Goal: Information Seeking & Learning: Learn about a topic

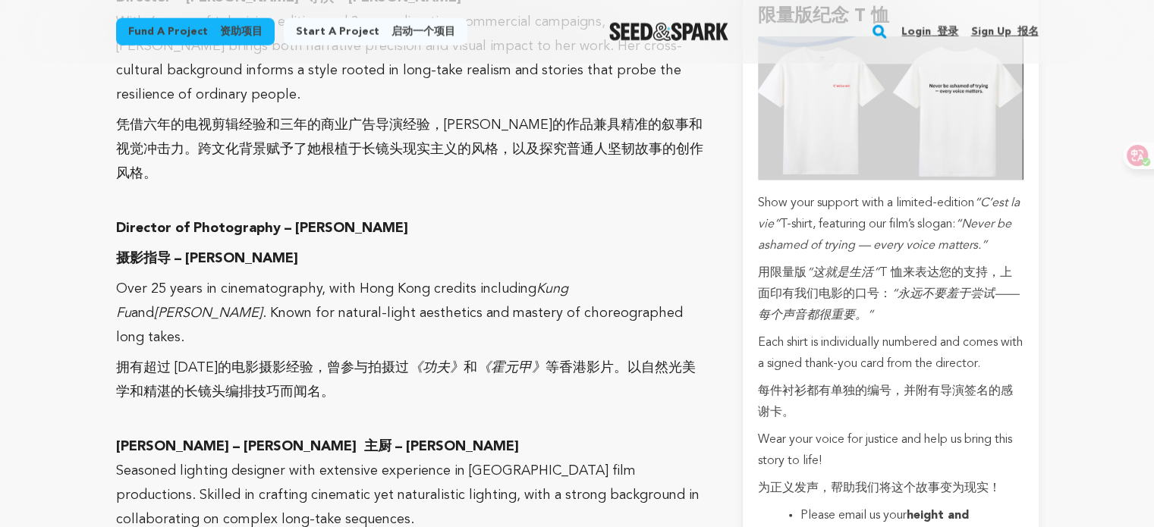
scroll to position [3869, 0]
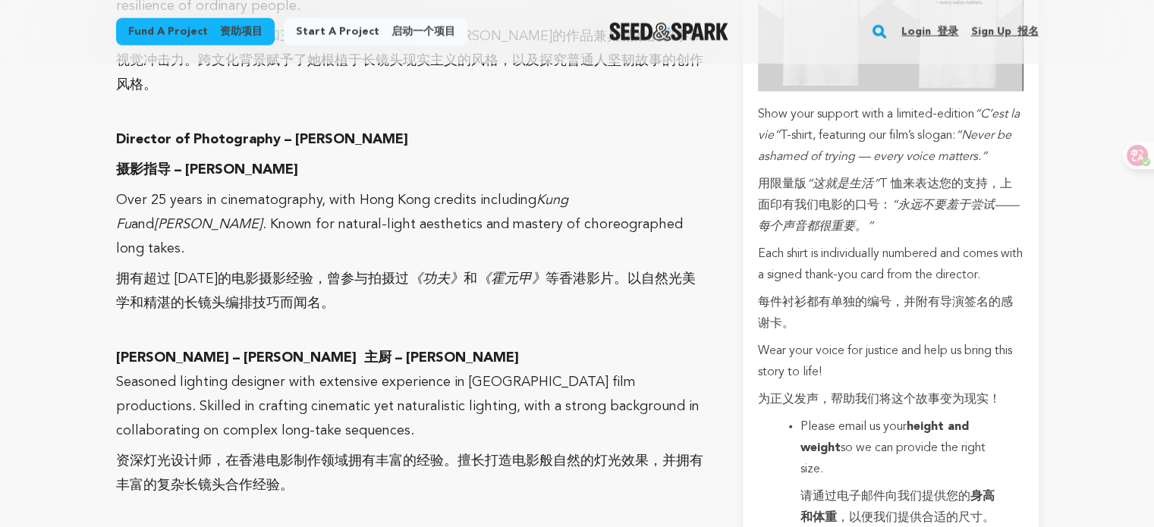
scroll to position [3945, 0]
drag, startPoint x: 281, startPoint y: 236, endPoint x: 414, endPoint y: 239, distance: 132.8
type textarea "主厨 – [PERSON_NAME]"
click at [414, 351] on font "主厨 – [PERSON_NAME]" at bounding box center [441, 358] width 155 height 14
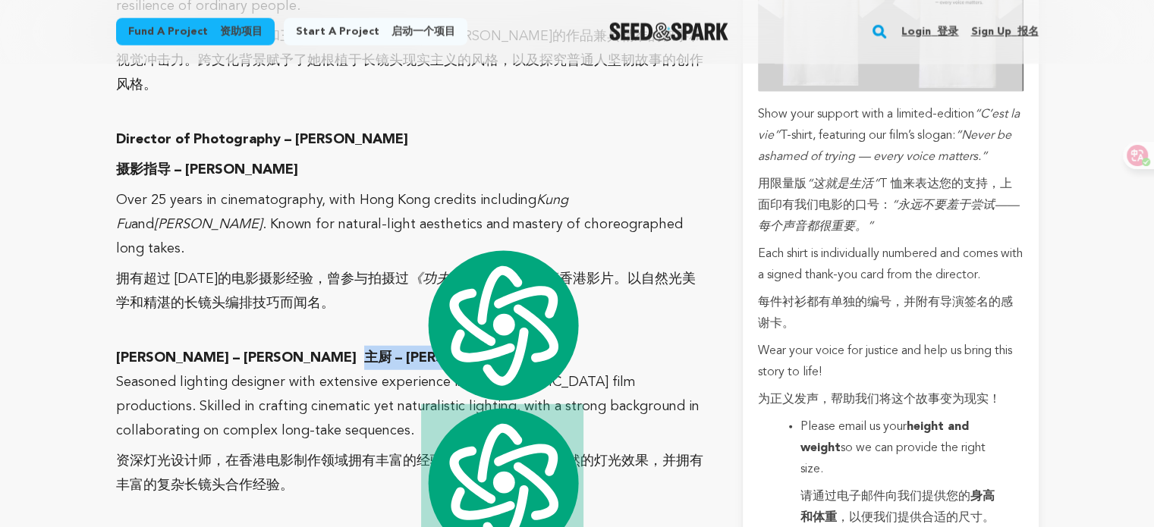
copy font "主厨 – [PERSON_NAME]"
click at [364, 351] on font "主厨 – [PERSON_NAME]" at bounding box center [441, 358] width 155 height 14
drag, startPoint x: 112, startPoint y: 243, endPoint x: 155, endPoint y: 240, distance: 42.6
copy strong "Gaffer"
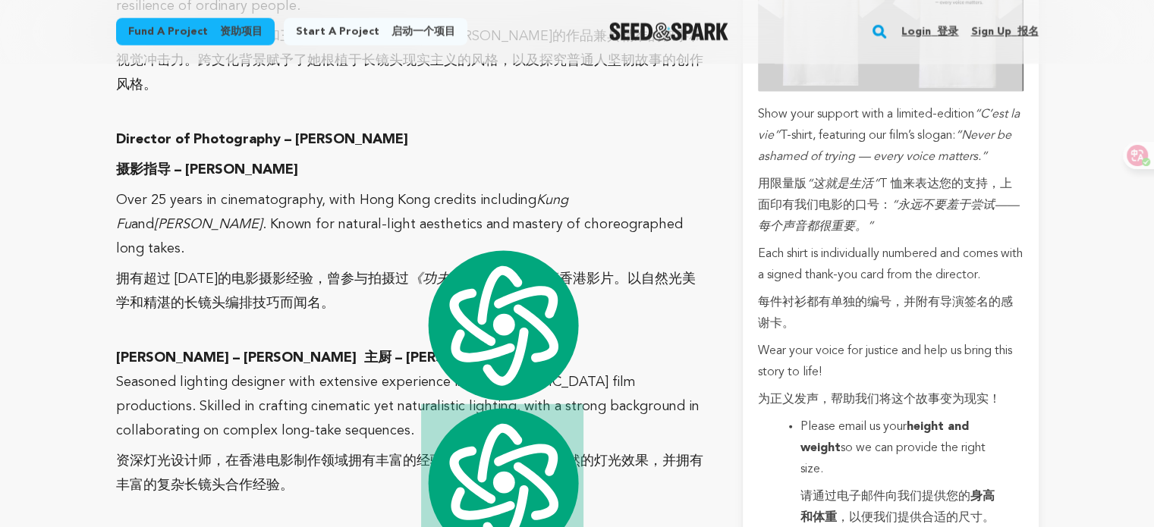
click at [315, 370] on p "Seasoned lighting designer with extensive experience in [GEOGRAPHIC_DATA] film …" at bounding box center [411, 437] width 591 height 134
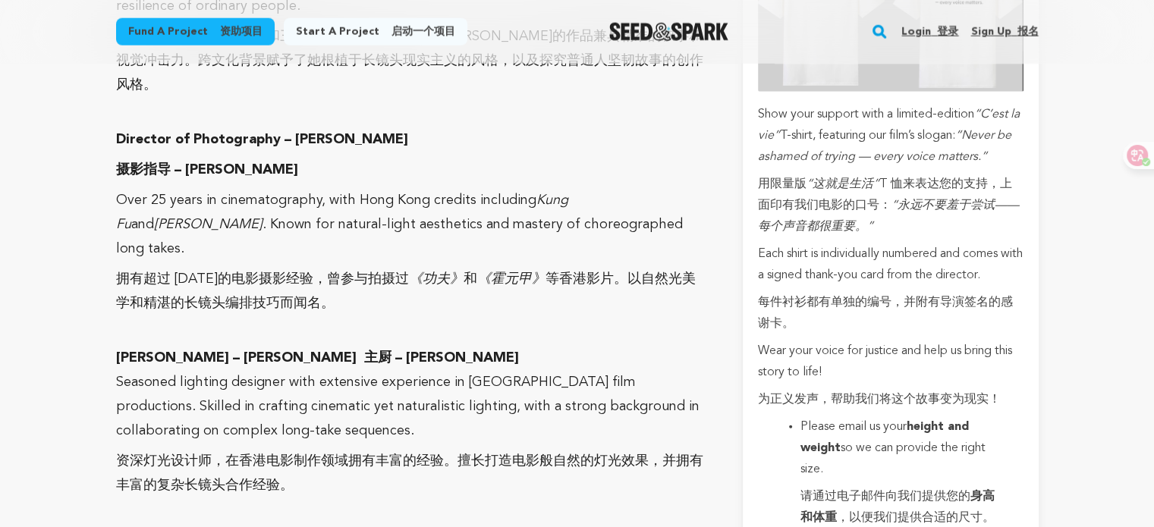
click at [385, 322] on p at bounding box center [411, 334] width 591 height 24
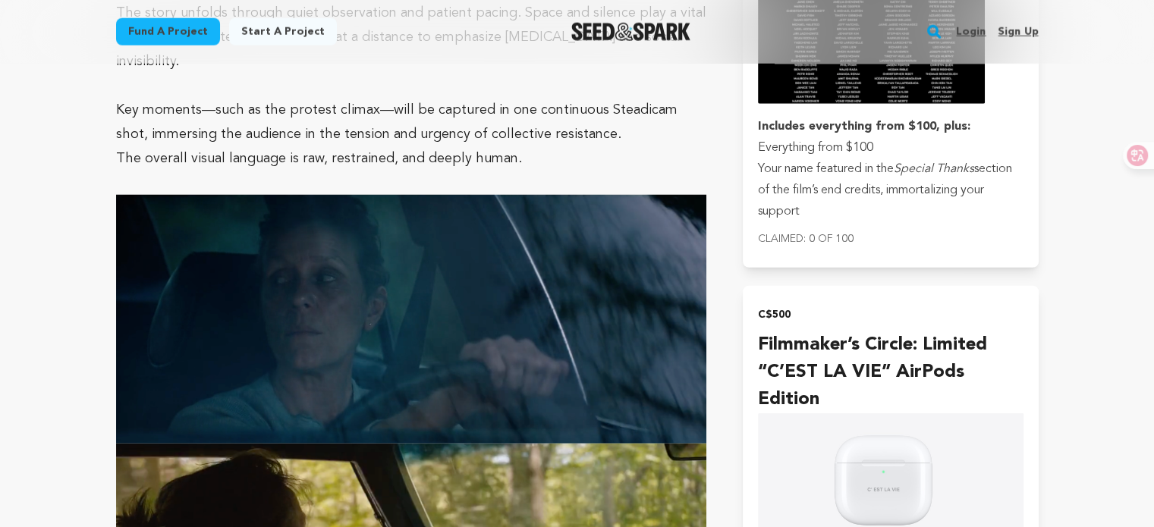
scroll to position [3012, 0]
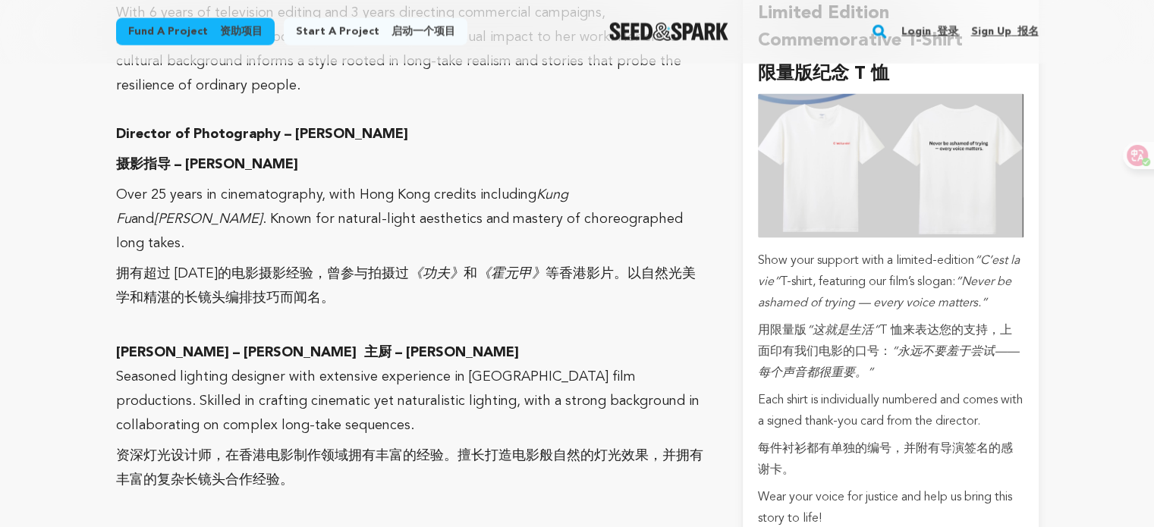
scroll to position [2763, 0]
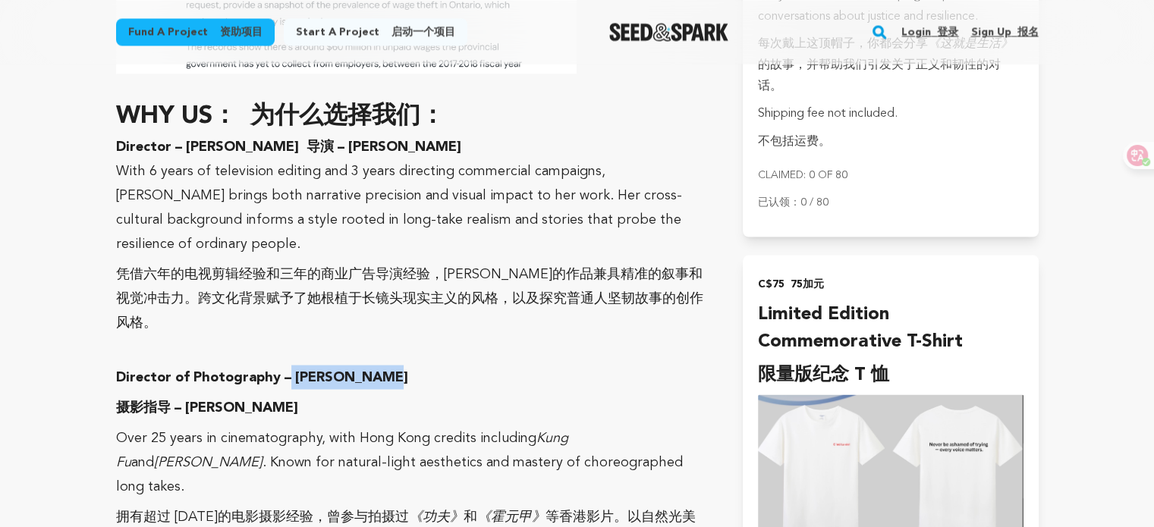
drag, startPoint x: 285, startPoint y: 296, endPoint x: 385, endPoint y: 307, distance: 100.8
click at [385, 365] on p "Director of Photography – [PERSON_NAME] 摄影指导 – [PERSON_NAME]" at bounding box center [411, 395] width 591 height 61
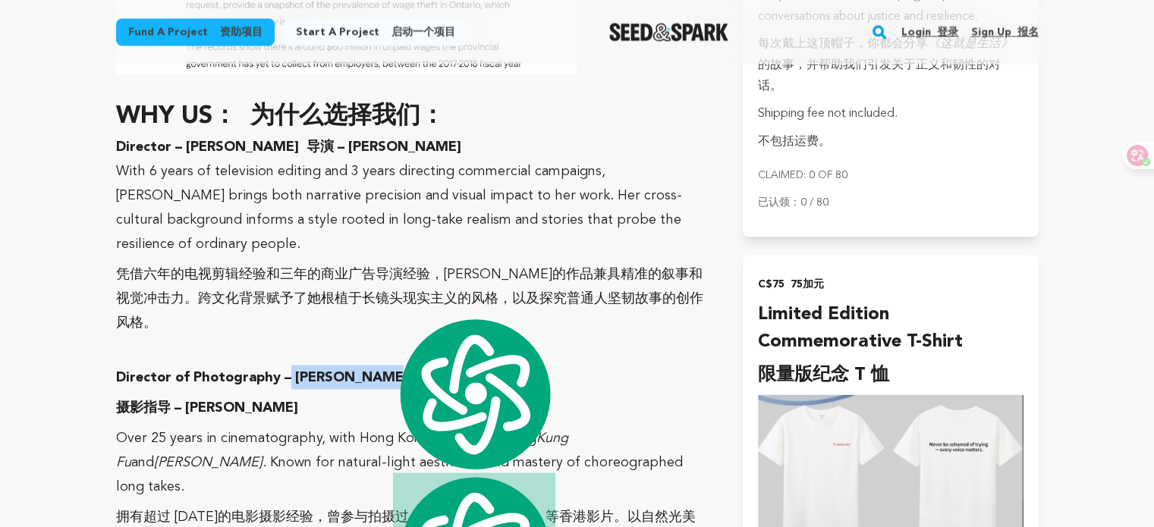
copy strong "[PERSON_NAME]"
click at [318, 267] on font "凭借六年的电视剪辑经验和三年的商业广告导演经验，[PERSON_NAME]的作品兼具精准的叙事和视觉冲击力。跨文化背景赋予了她根植于长镜头现实主义的风格，以及…" at bounding box center [409, 298] width 587 height 62
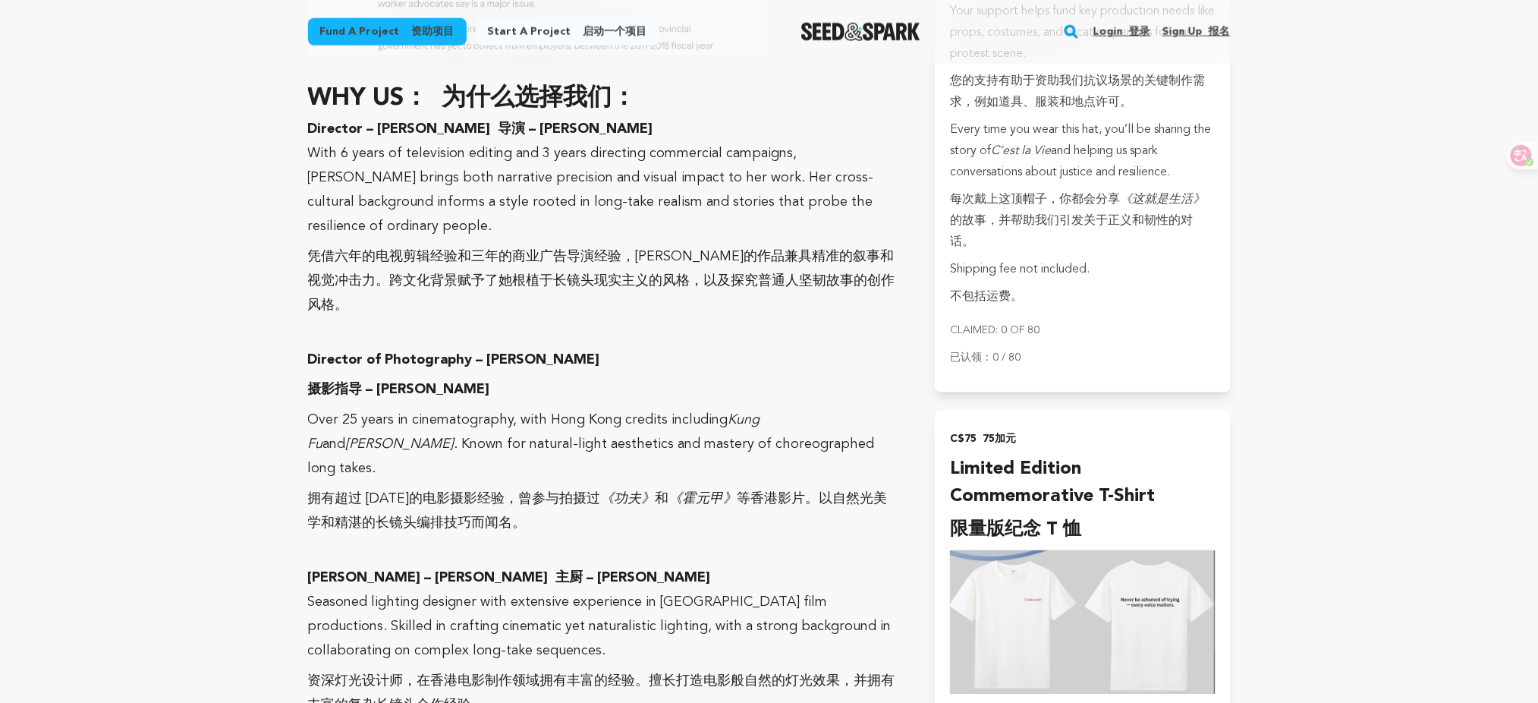
scroll to position [2811, 0]
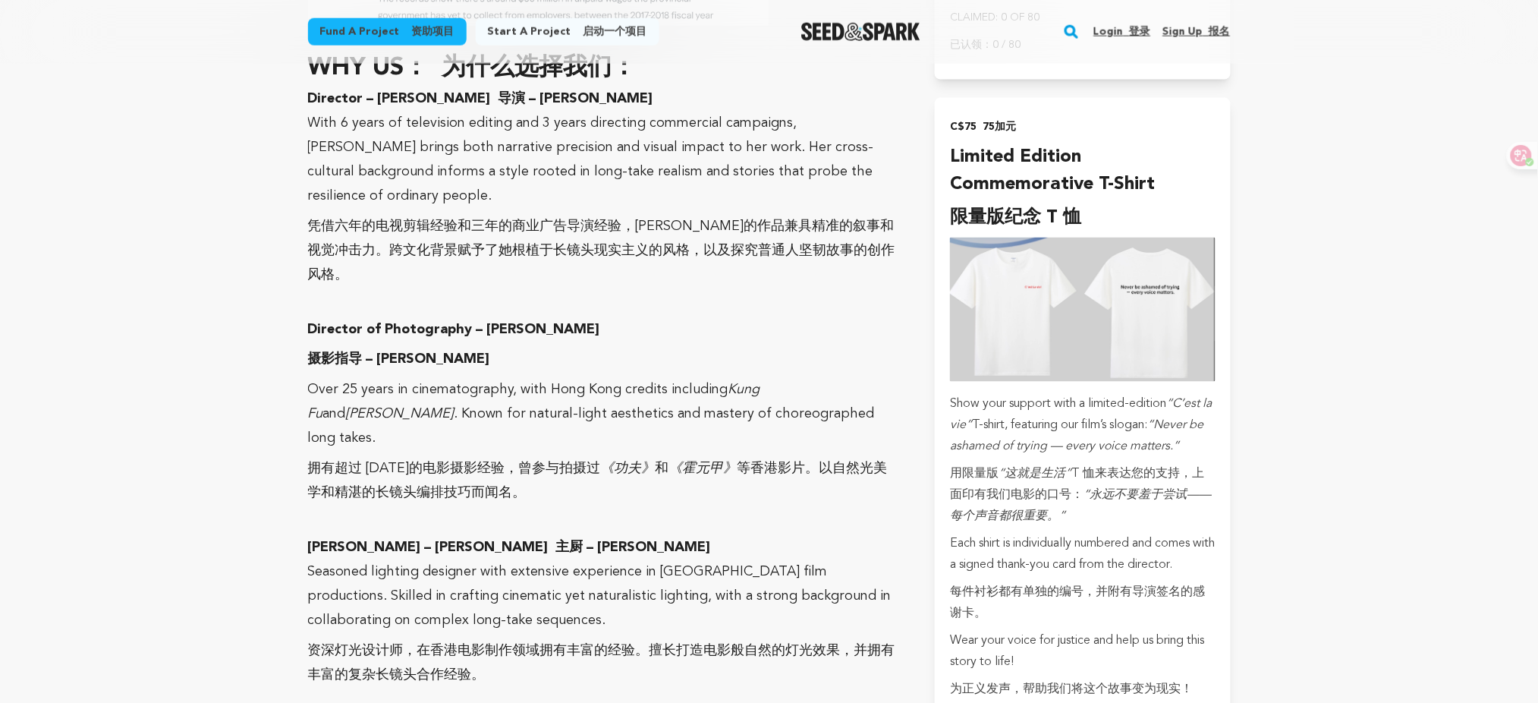
drag, startPoint x: 511, startPoint y: 371, endPoint x: 590, endPoint y: 394, distance: 82.9
click at [590, 457] on font "拥有超过 [DATE]的电影摄影经验，曾参与拍摄过 《功夫》 和 《霍元甲》 等香港影片。以自然光美学和精湛的长镜头编排技巧而闻名。" at bounding box center [603, 481] width 591 height 49
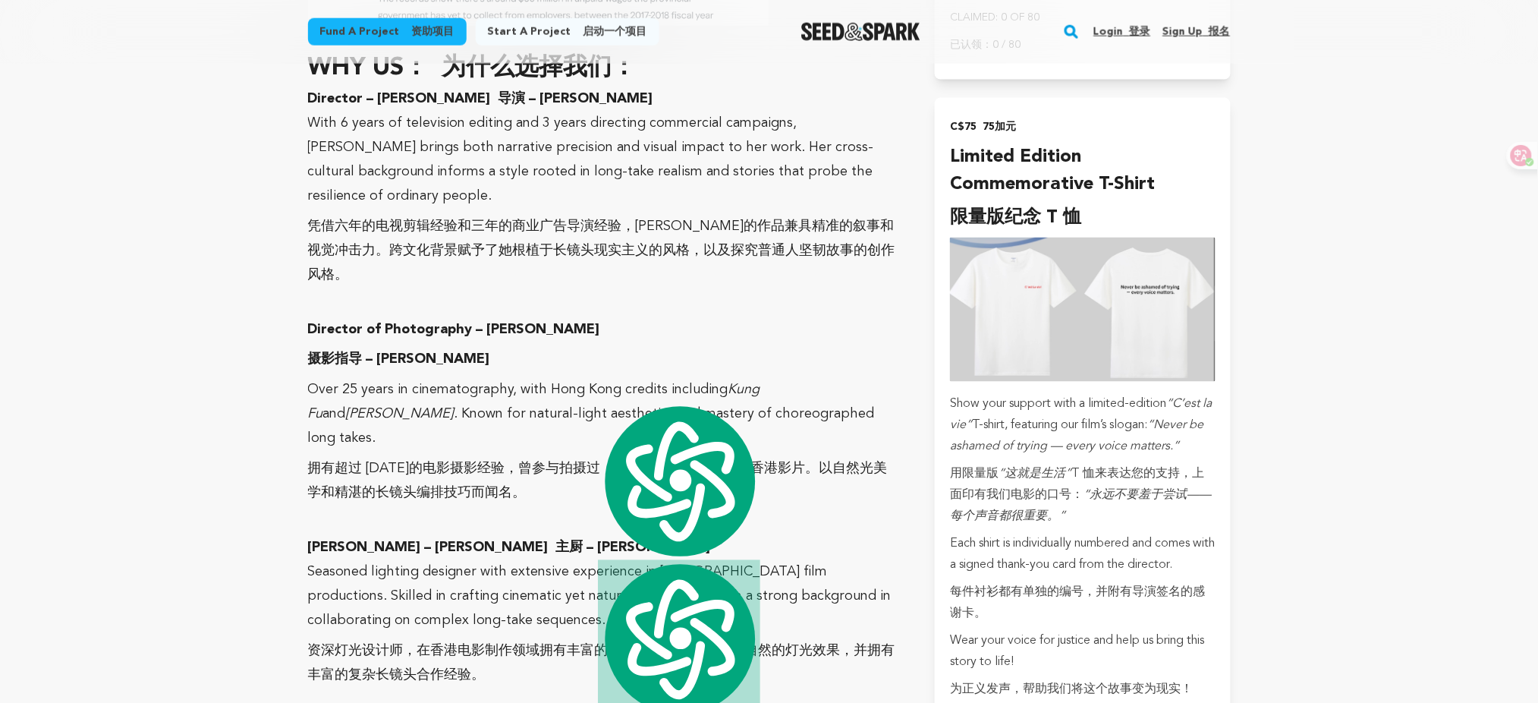
copy font "曾参与拍摄过 《功夫》 和 《霍元甲》 等香港影片。以自然光美学和精湛的长镜头编排技巧而闻名。"
click at [670, 527] on p "Seasoned lighting designer with extensive experience in [GEOGRAPHIC_DATA] film …" at bounding box center [603, 627] width 591 height 134
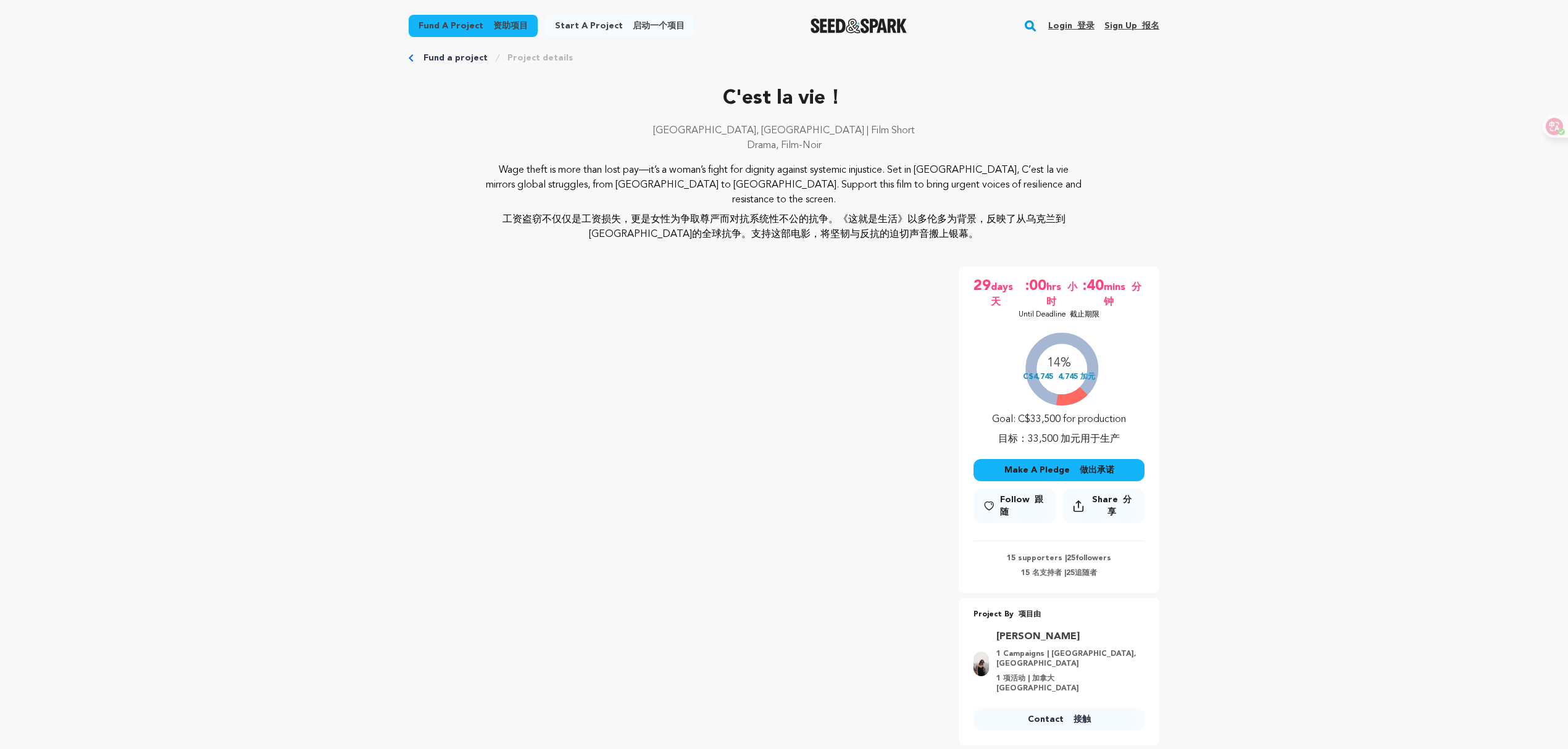
scroll to position [0, 0]
